Goal: Task Accomplishment & Management: Use online tool/utility

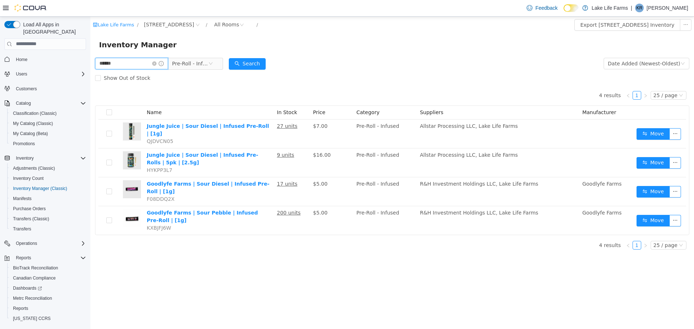
drag, startPoint x: 129, startPoint y: 65, endPoint x: 19, endPoint y: 61, distance: 109.6
click at [90, 61] on html "Lake Life Farms / [STREET_ADDRESS] / All Rooms / Export [STREET_ADDRESS] Invent…" at bounding box center [392, 172] width 604 height 313
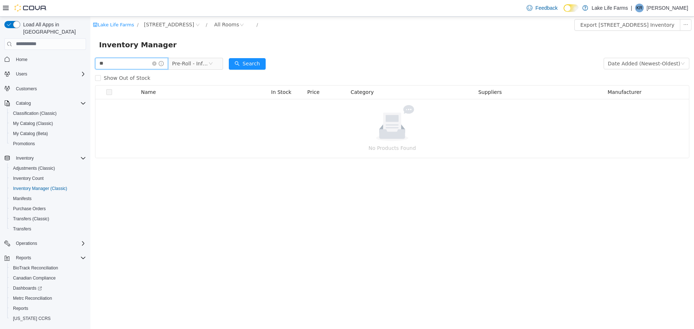
type input "*"
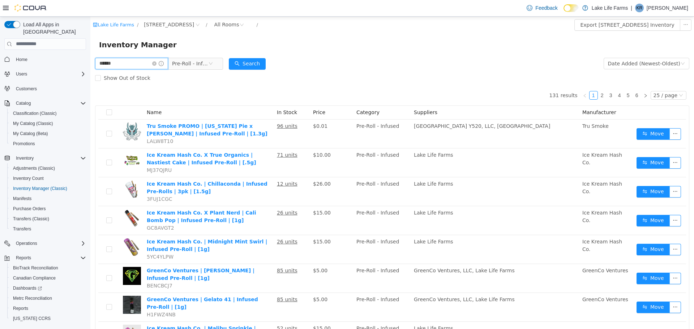
type input "******"
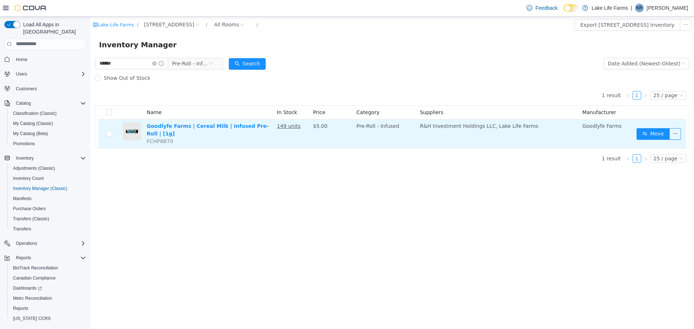
click at [651, 125] on td "Move" at bounding box center [660, 133] width 52 height 29
click at [653, 134] on button "Move" at bounding box center [653, 134] width 33 height 12
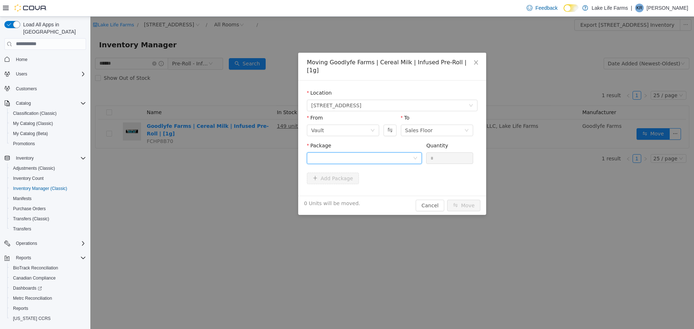
click at [405, 154] on div at bounding box center [362, 158] width 102 height 11
click at [404, 181] on li "1A405030002CA11000130878 Quantity : 130 Units" at bounding box center [364, 180] width 115 height 20
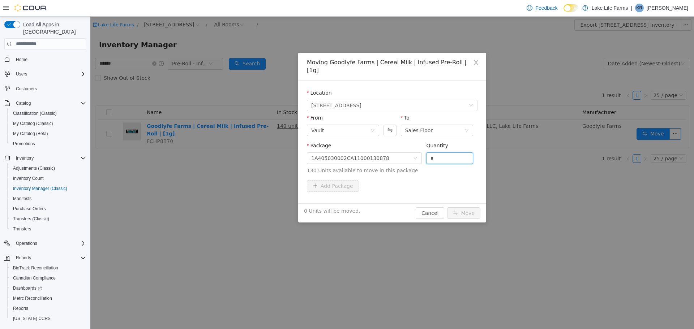
drag, startPoint x: 436, startPoint y: 151, endPoint x: 377, endPoint y: 167, distance: 60.6
click at [377, 167] on div "Package 1A405030002CA11000130878 Quantity * 130 Units available to move in this…" at bounding box center [392, 159] width 171 height 35
type input "**"
click at [466, 207] on button "Move" at bounding box center [463, 213] width 33 height 12
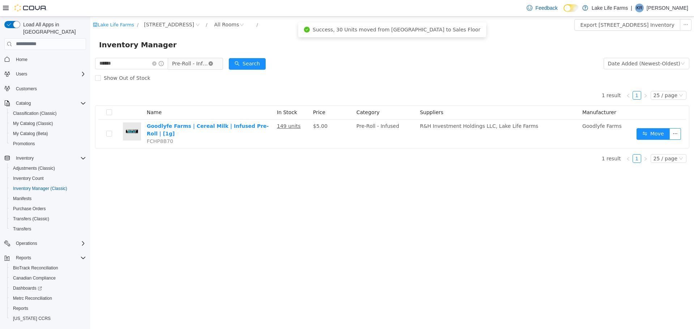
click at [213, 63] on icon "icon: close-circle" at bounding box center [211, 63] width 4 height 4
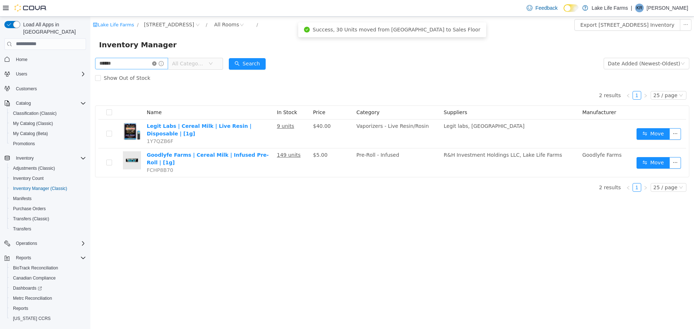
click at [157, 61] on icon "icon: close-circle" at bounding box center [154, 63] width 4 height 4
